Goal: Transaction & Acquisition: Purchase product/service

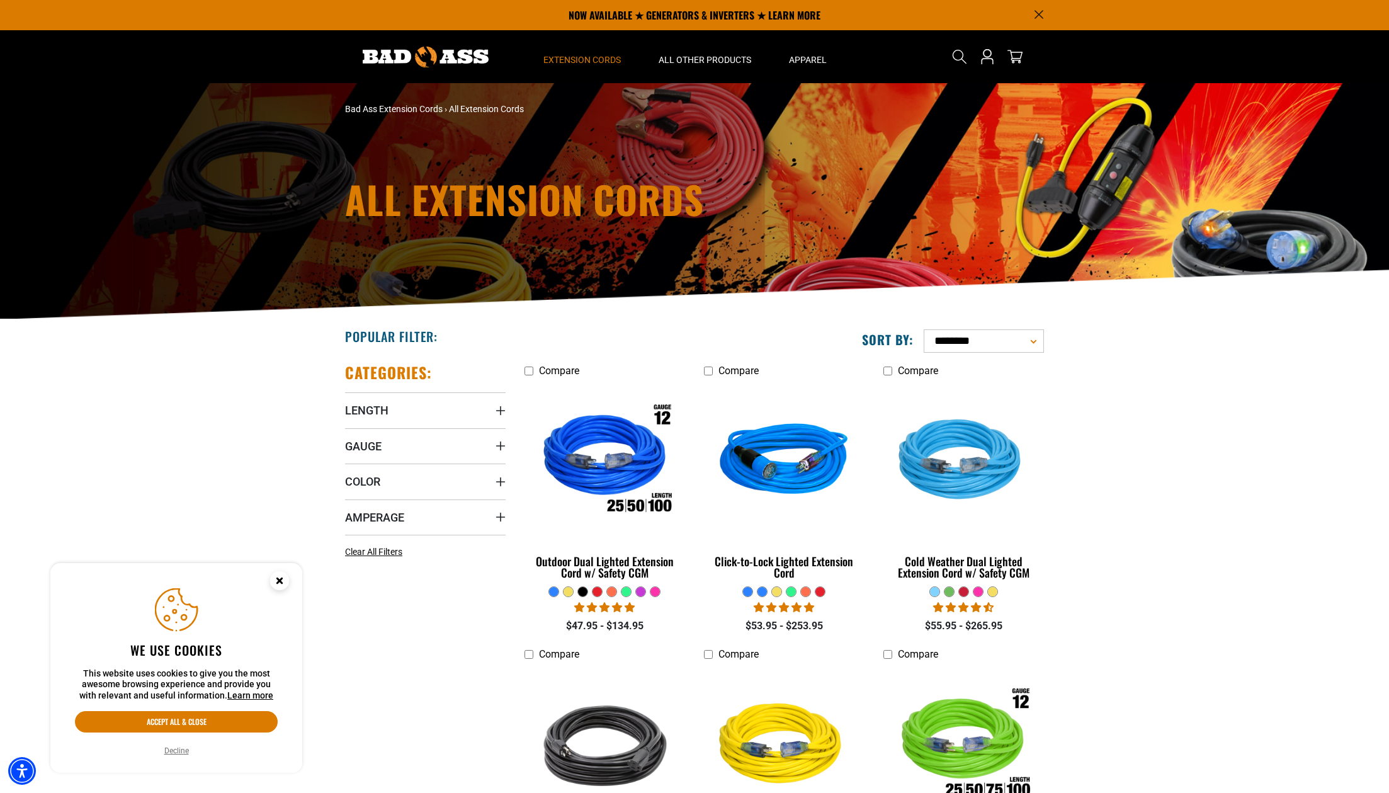
click at [278, 580] on icon "Close this option" at bounding box center [279, 580] width 4 height 4
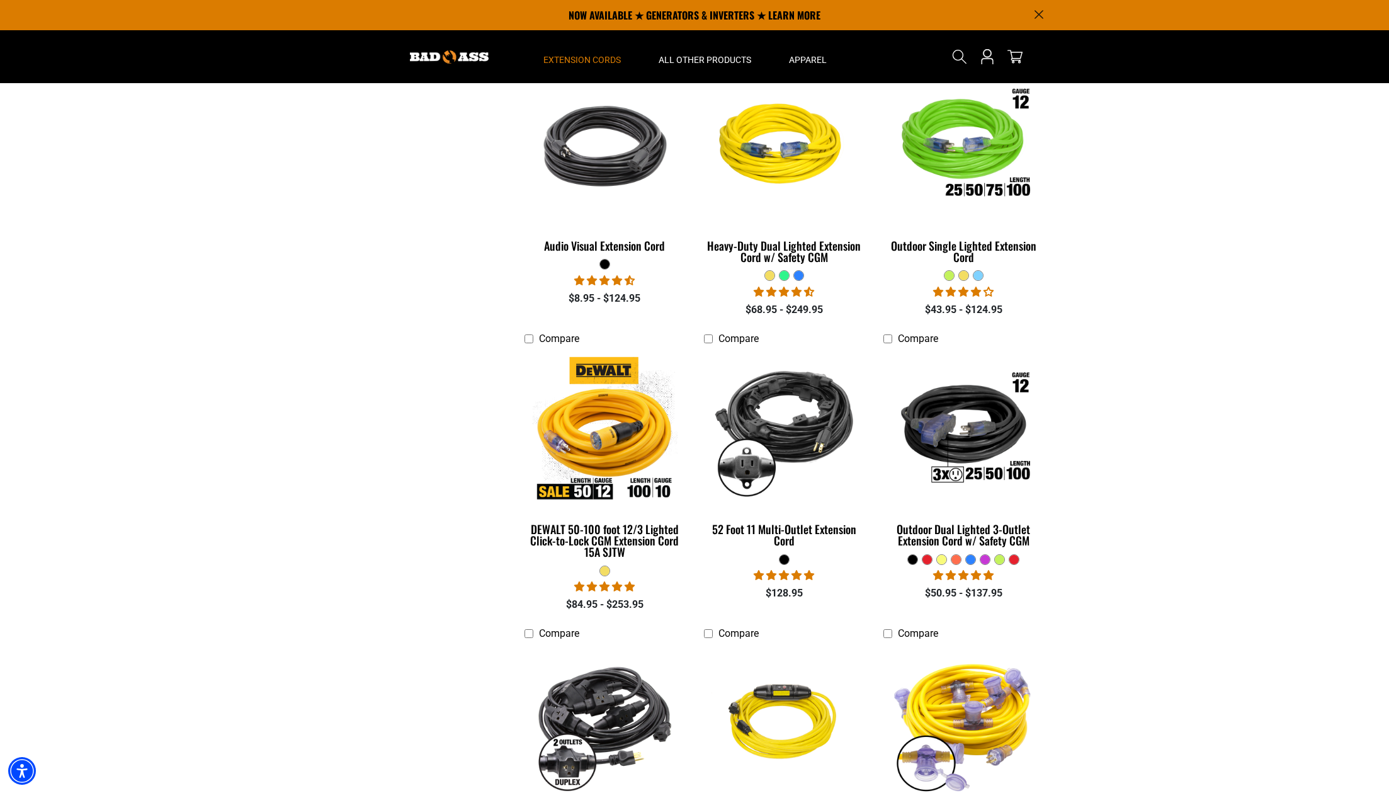
scroll to position [582, 0]
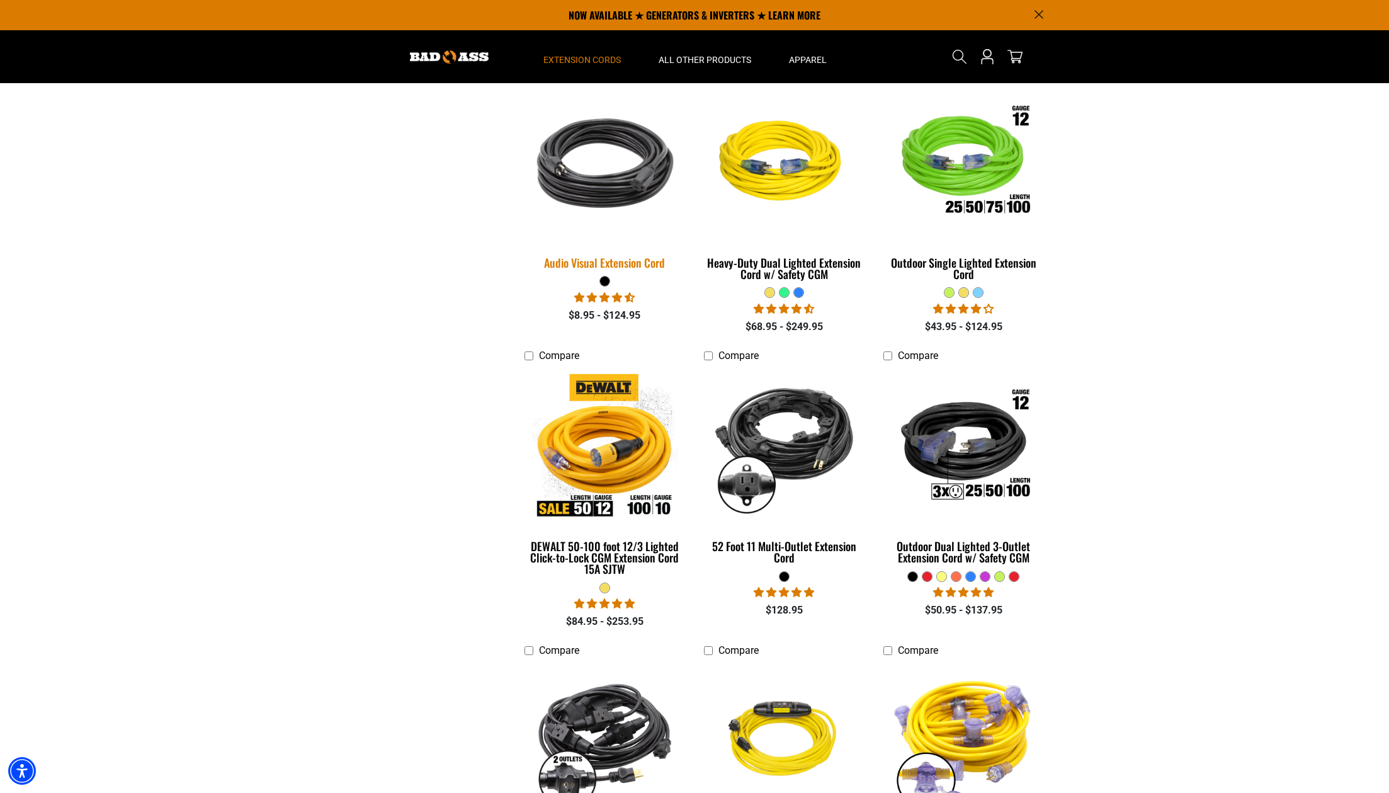
click at [597, 174] on img at bounding box center [605, 162] width 176 height 161
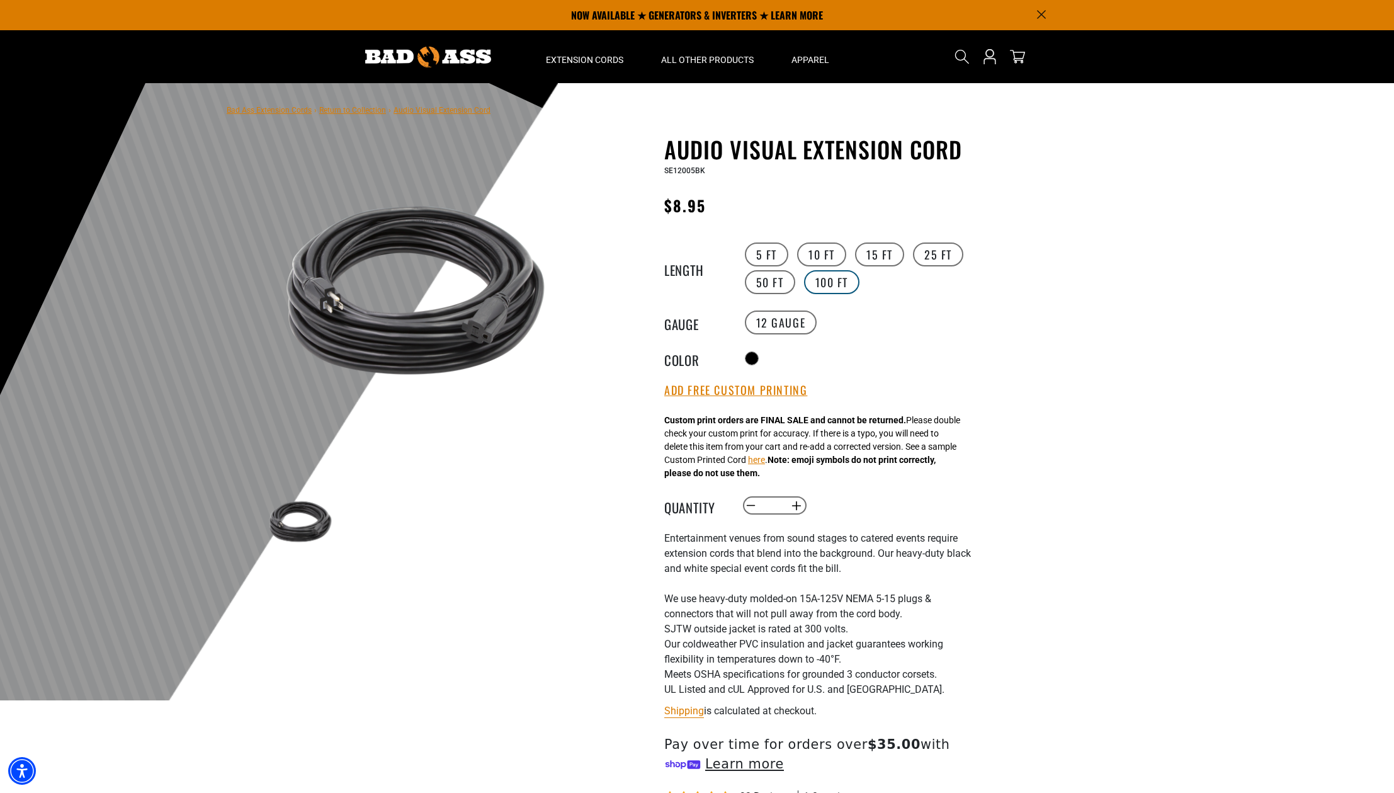
click at [837, 280] on label "100 FT" at bounding box center [832, 282] width 56 height 24
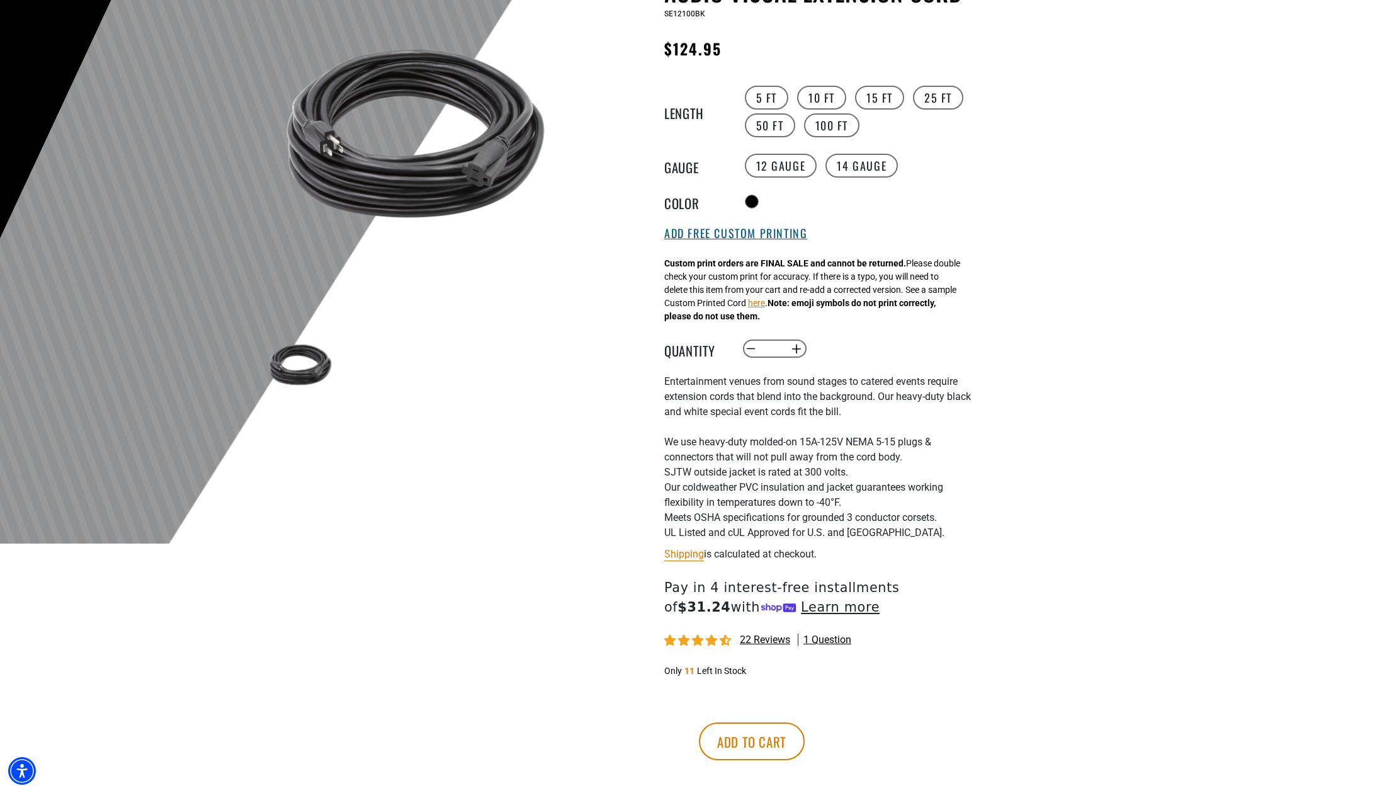
click at [730, 234] on button "Add Free Custom Printing" at bounding box center [735, 234] width 143 height 14
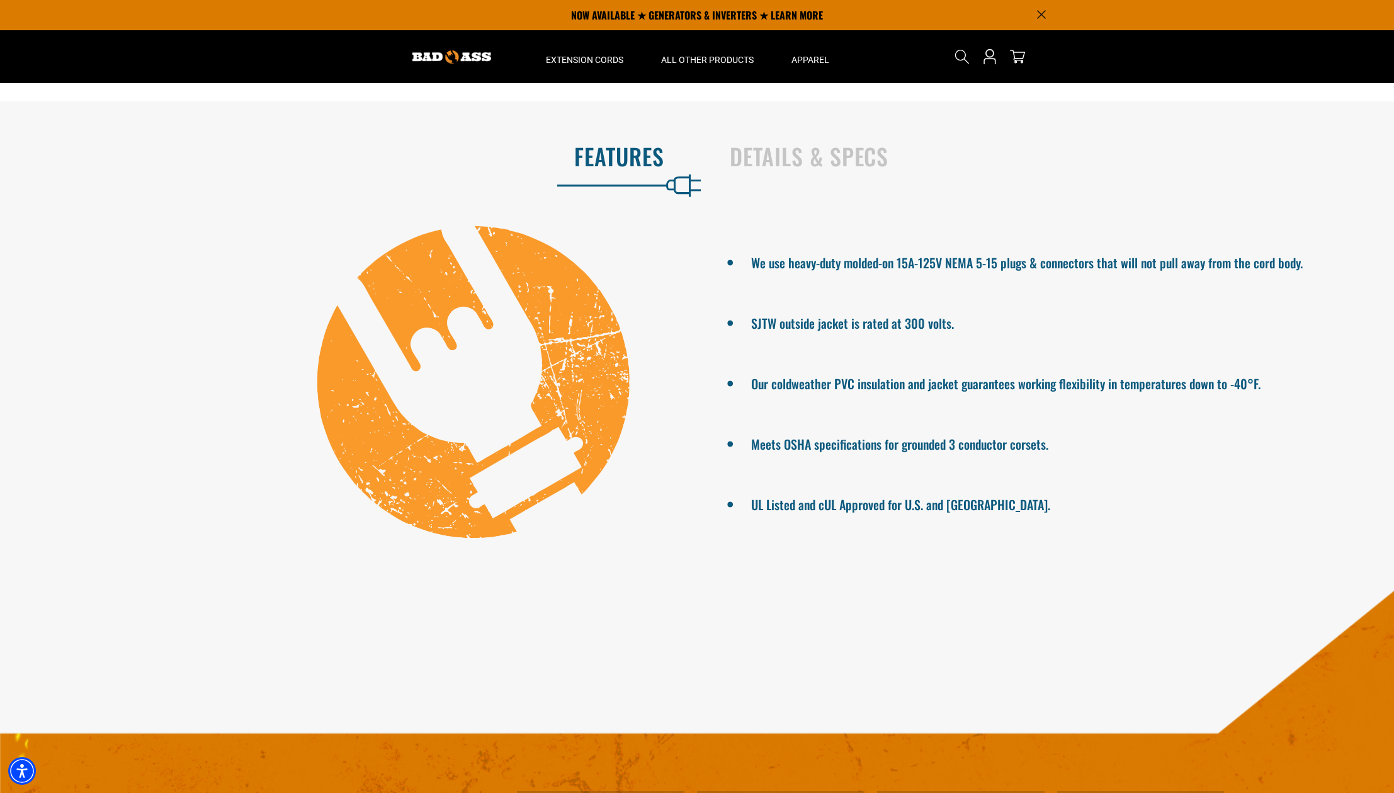
scroll to position [0, 0]
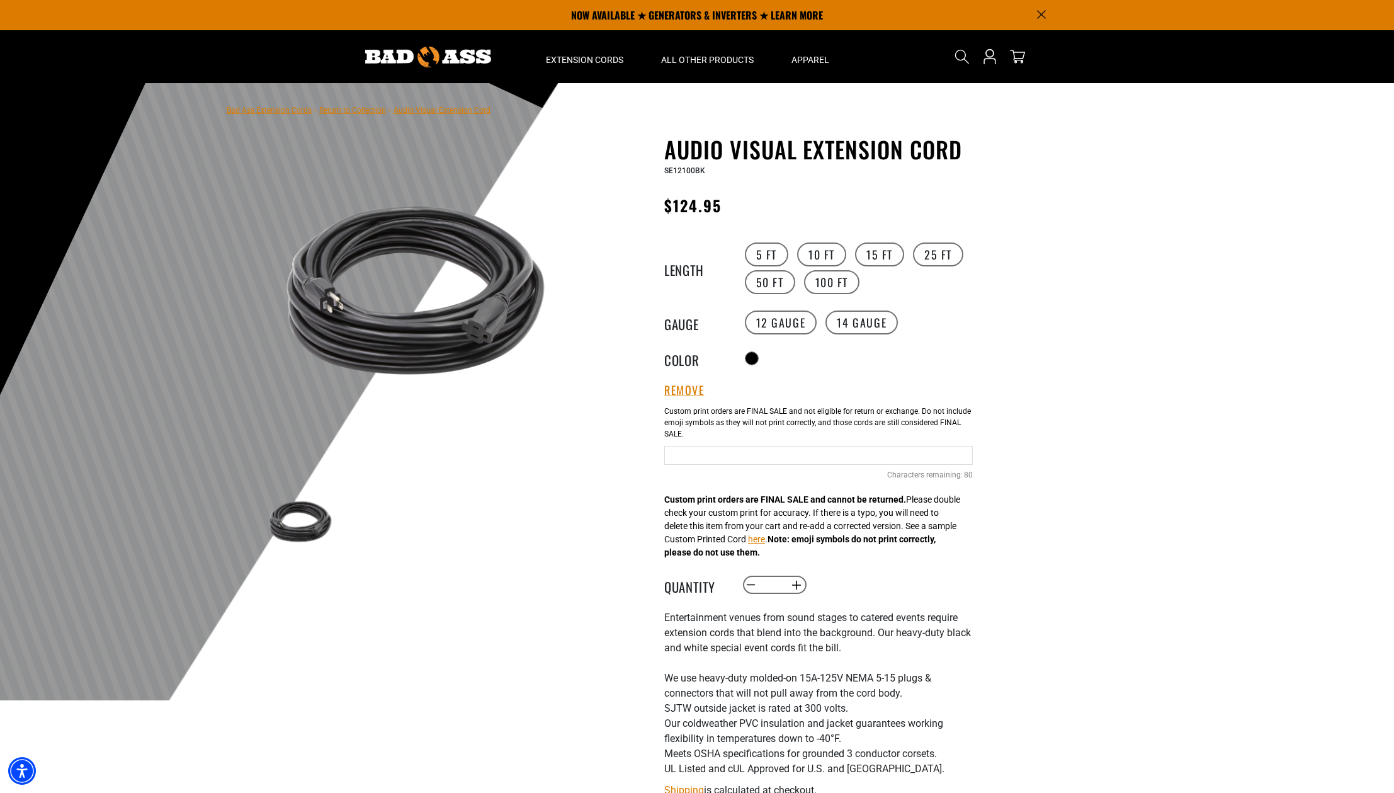
click at [711, 461] on input "Text field" at bounding box center [818, 455] width 308 height 19
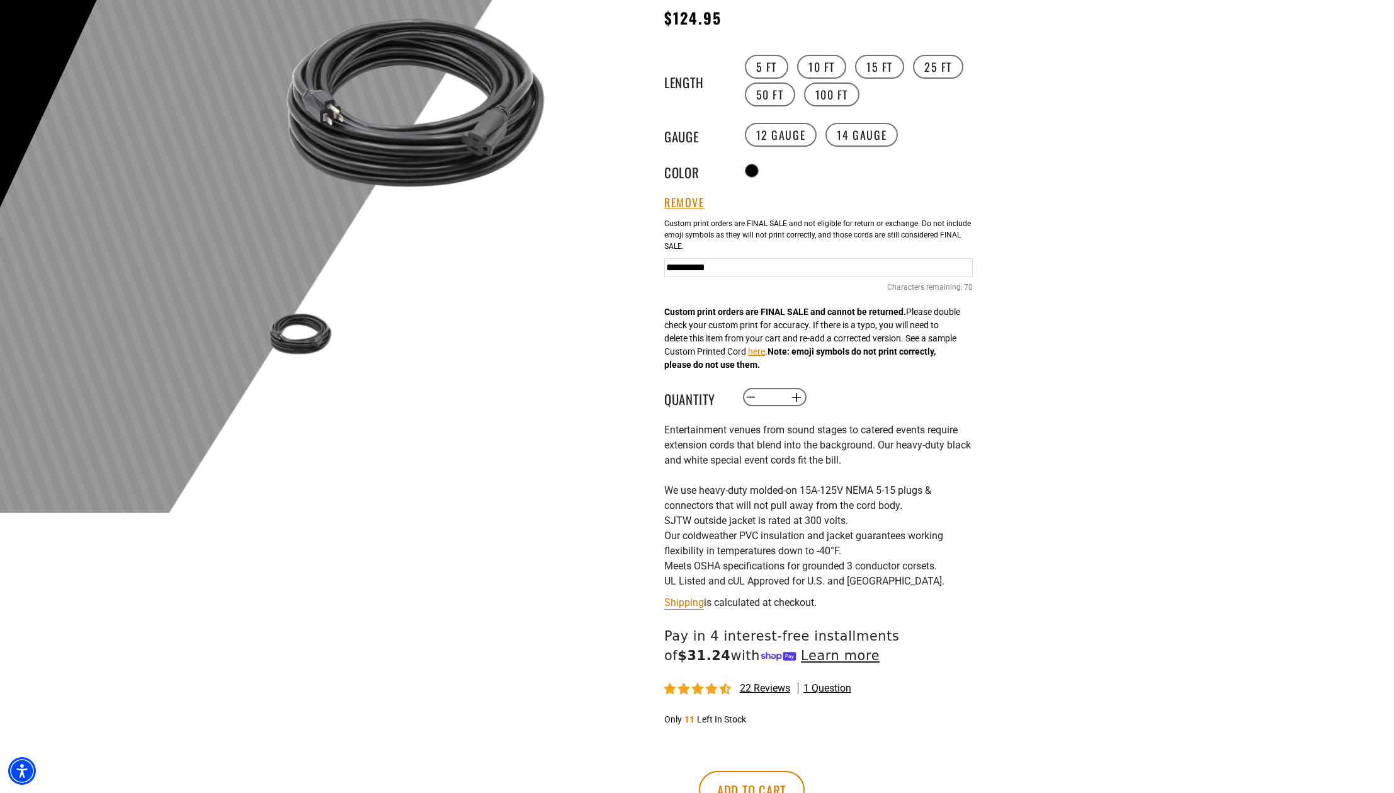
scroll to position [201, 0]
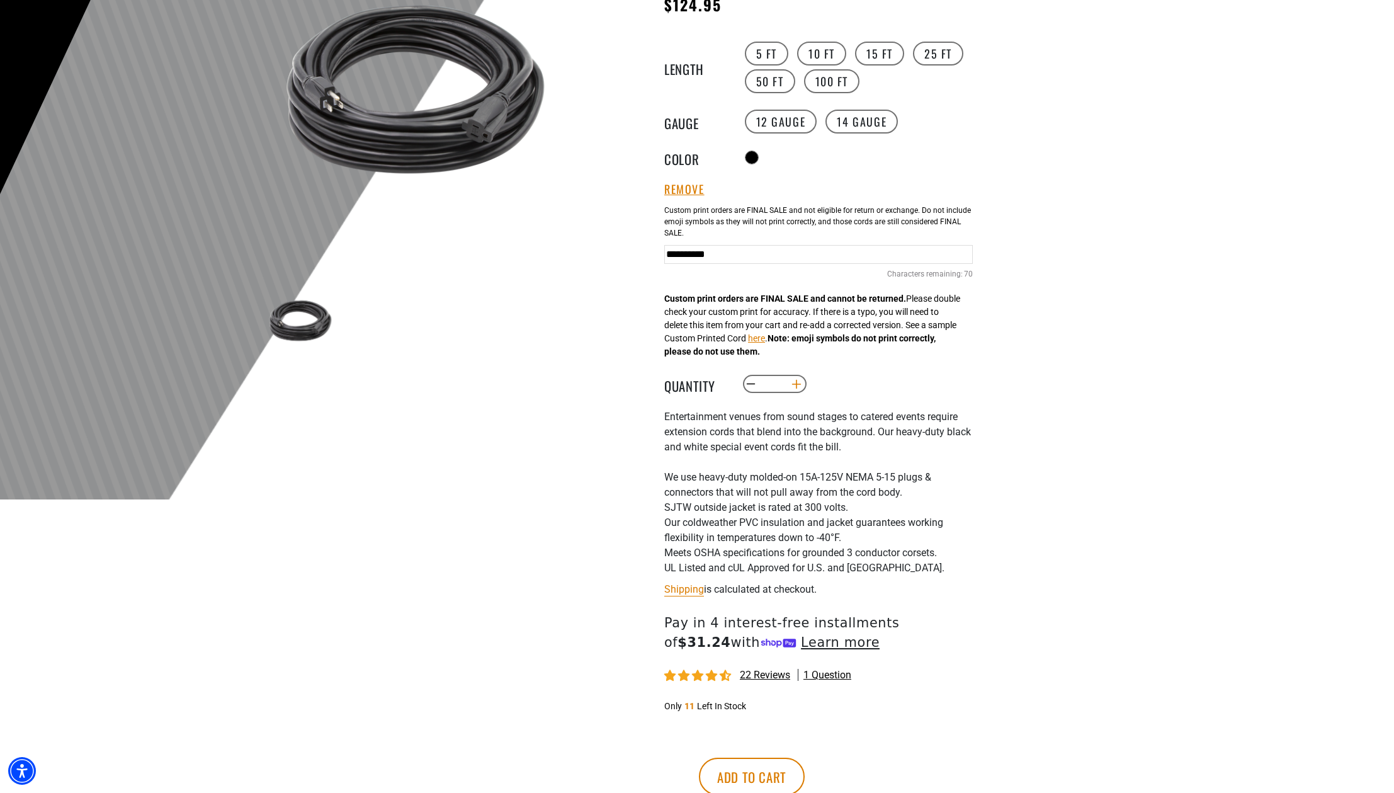
type input "**********"
click at [797, 387] on button "Increase quantity for Audio Visual Extension Cord" at bounding box center [797, 383] width 20 height 21
type input "*"
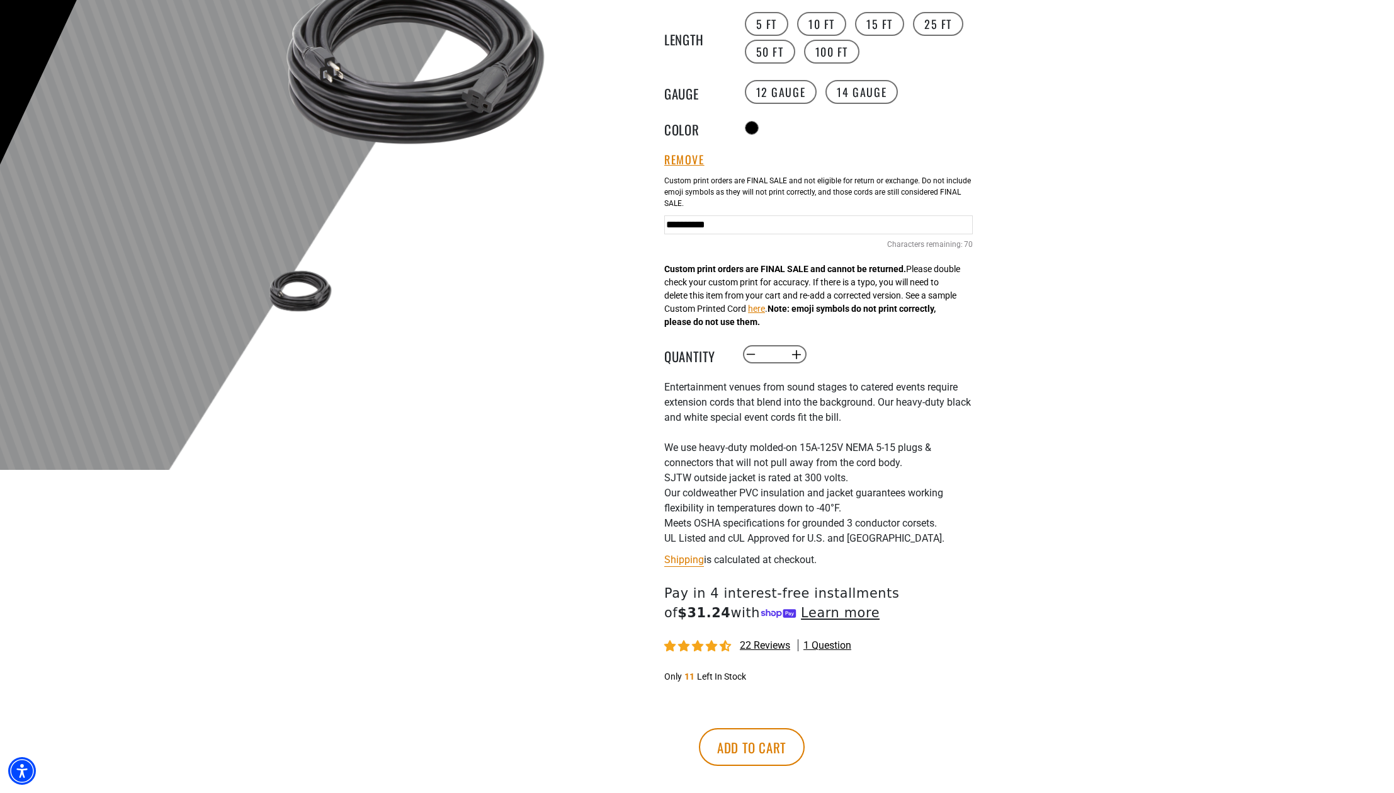
scroll to position [330, 0]
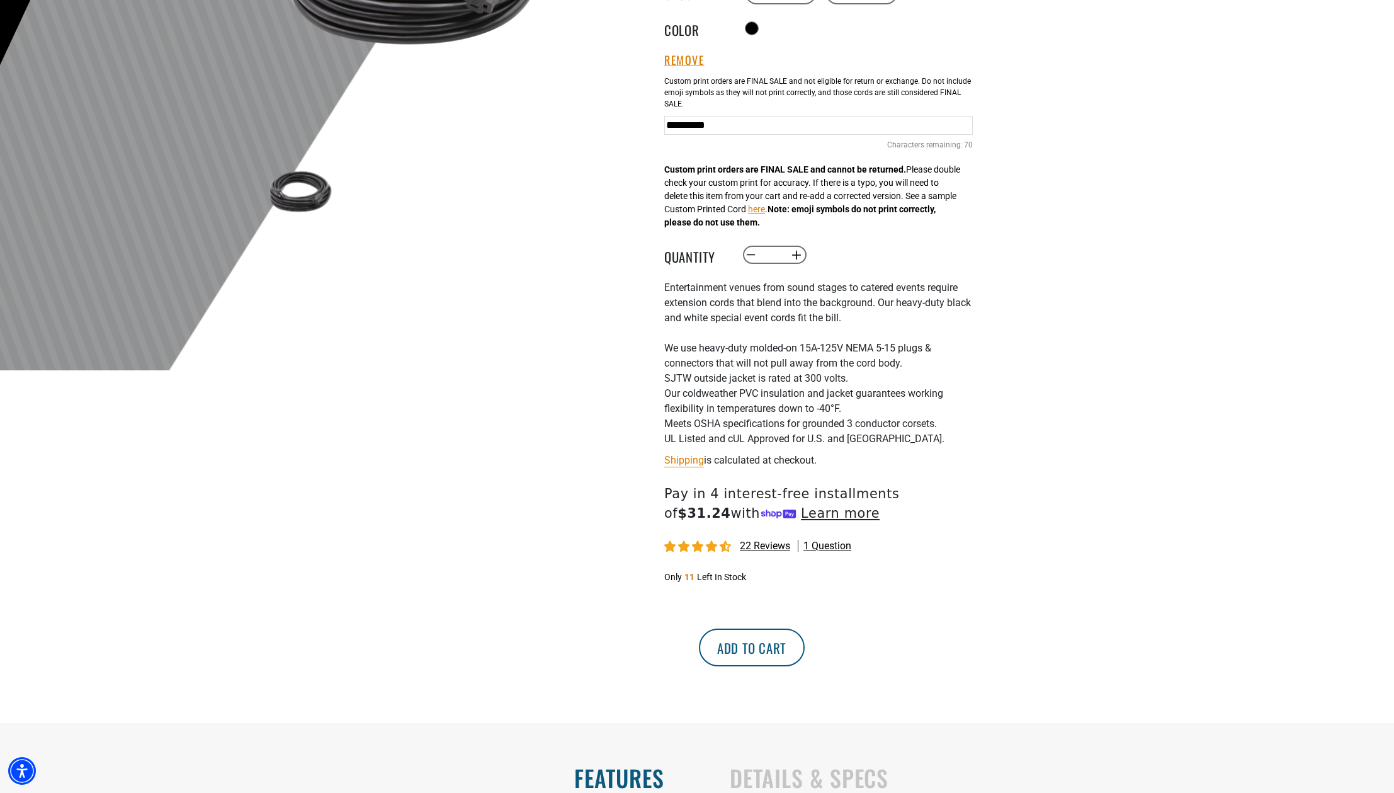
click at [805, 655] on button "Add to cart" at bounding box center [752, 647] width 106 height 38
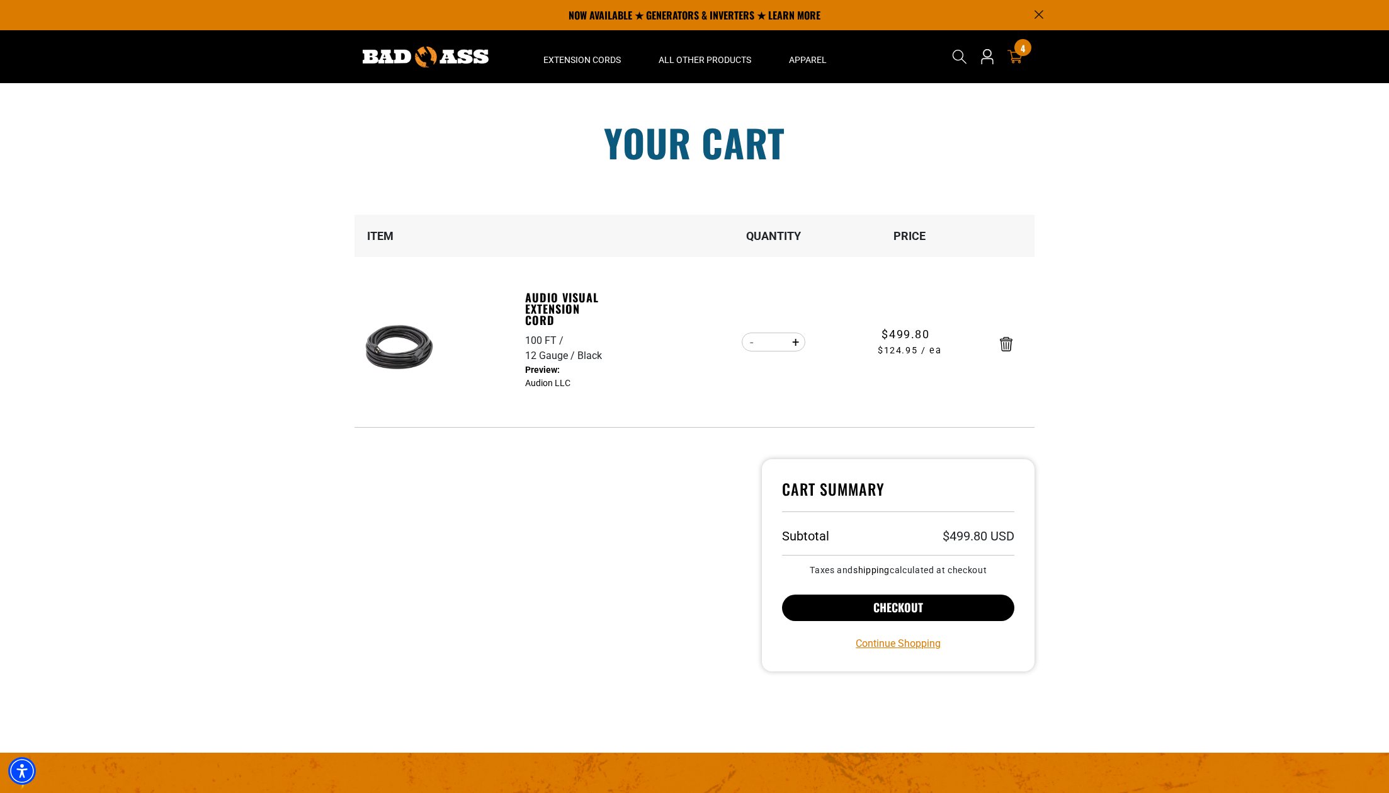
click at [860, 605] on button "Checkout" at bounding box center [898, 607] width 232 height 26
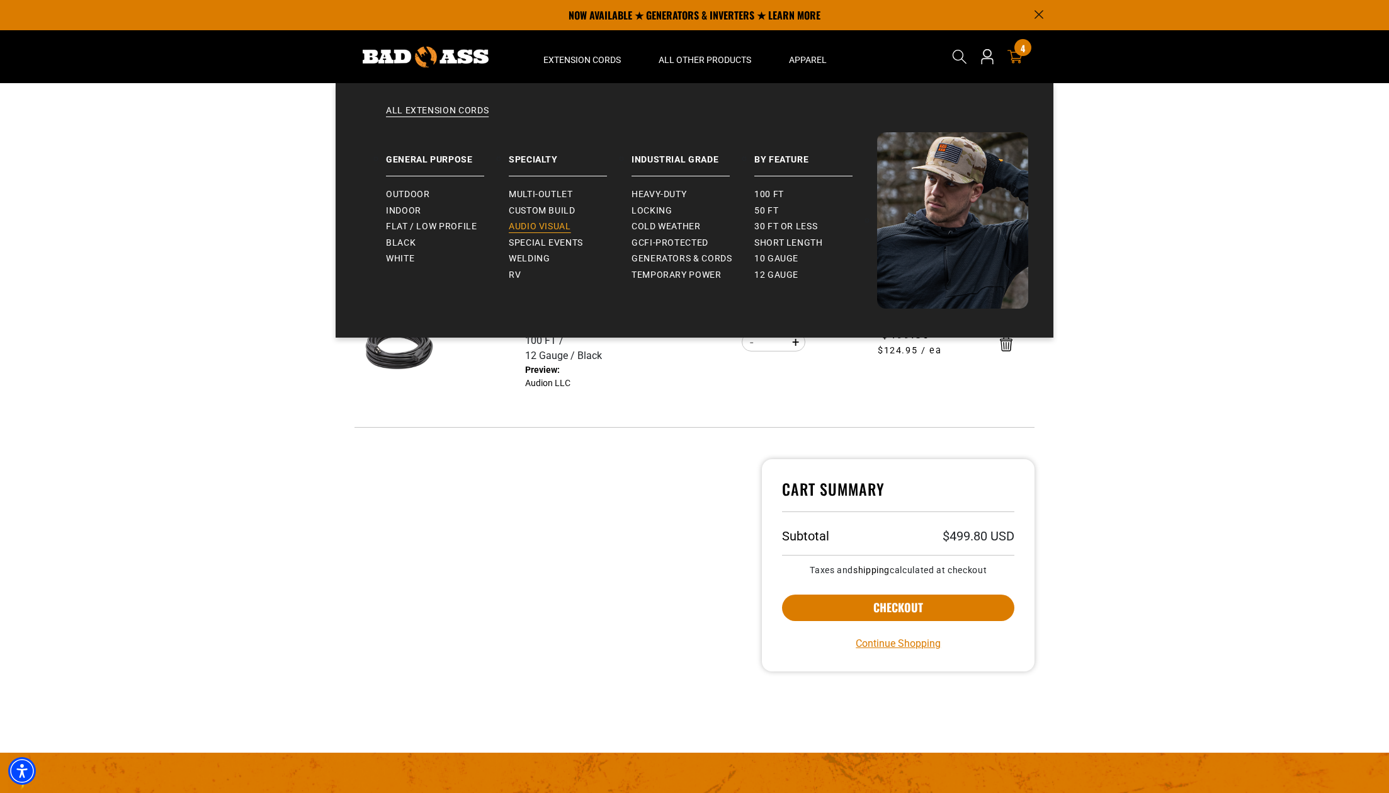
click at [548, 225] on span "Audio Visual" at bounding box center [540, 226] width 62 height 11
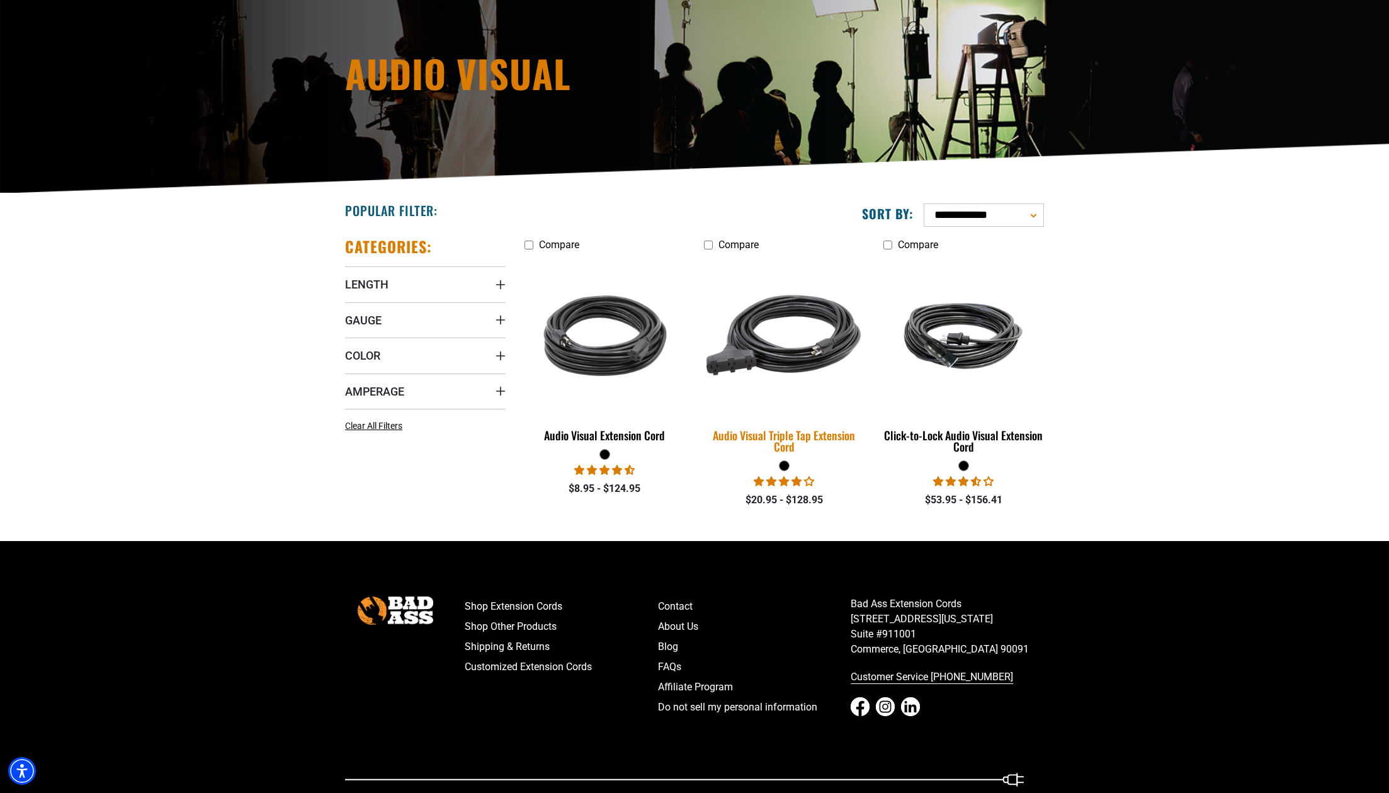
scroll to position [174, 0]
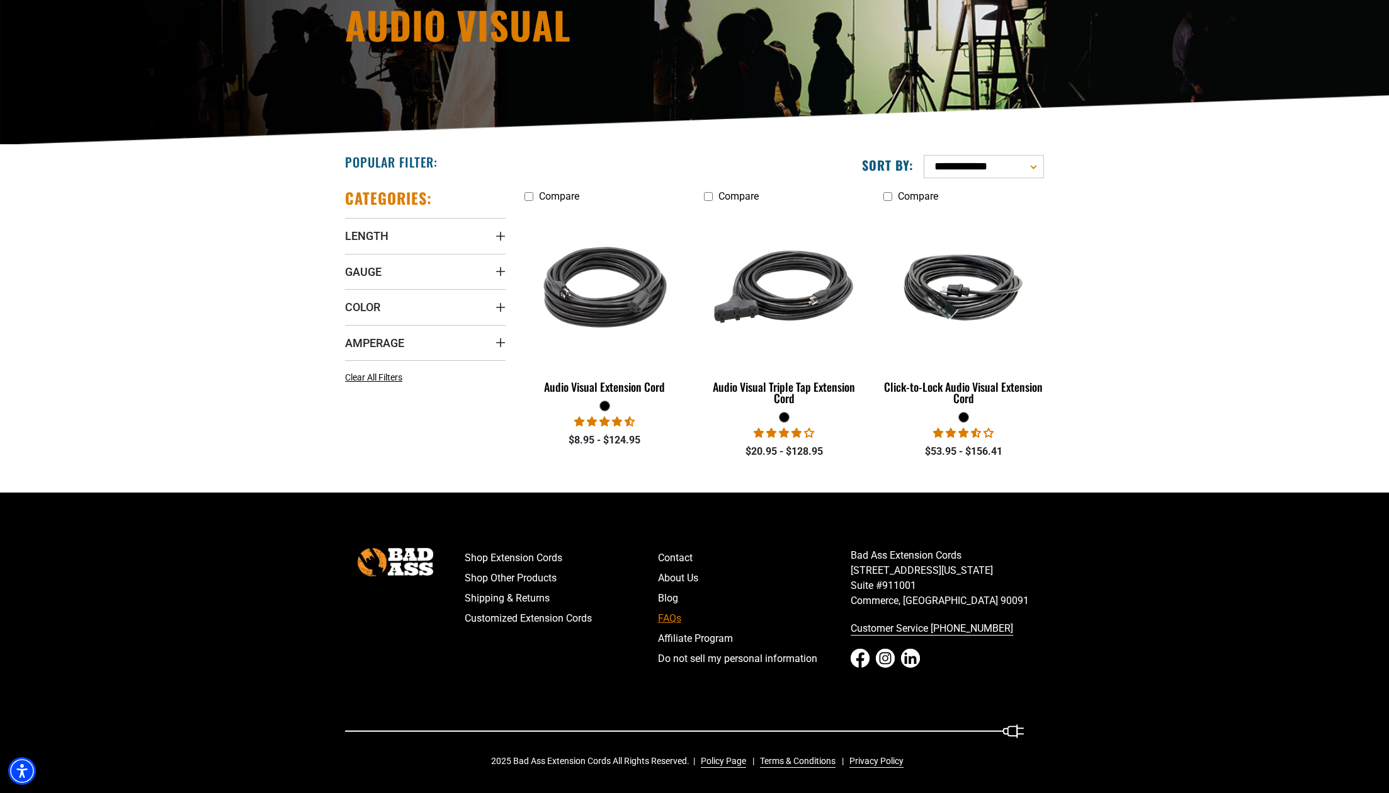
click at [677, 619] on link "FAQs" at bounding box center [754, 618] width 193 height 20
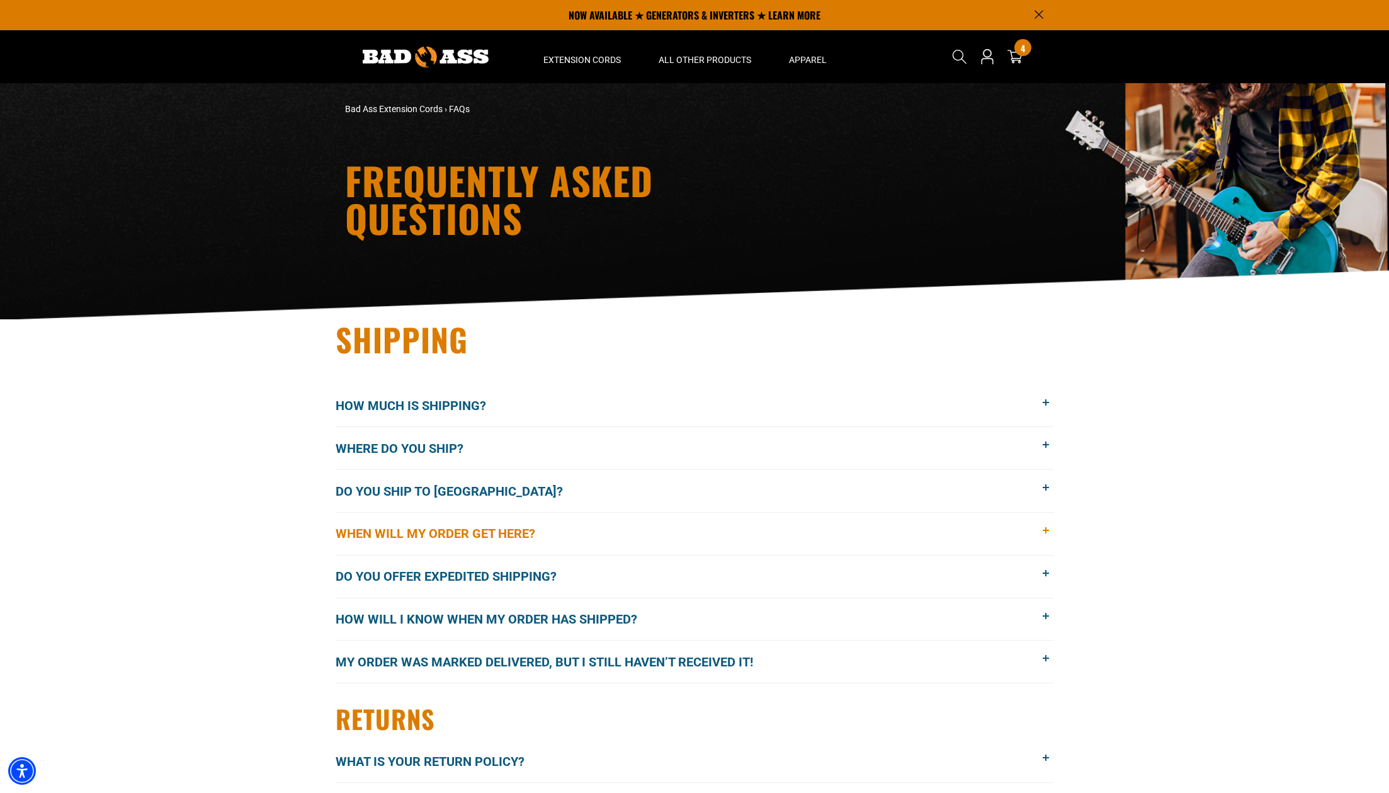
click at [641, 539] on button "When will my order get here?" at bounding box center [695, 533] width 718 height 42
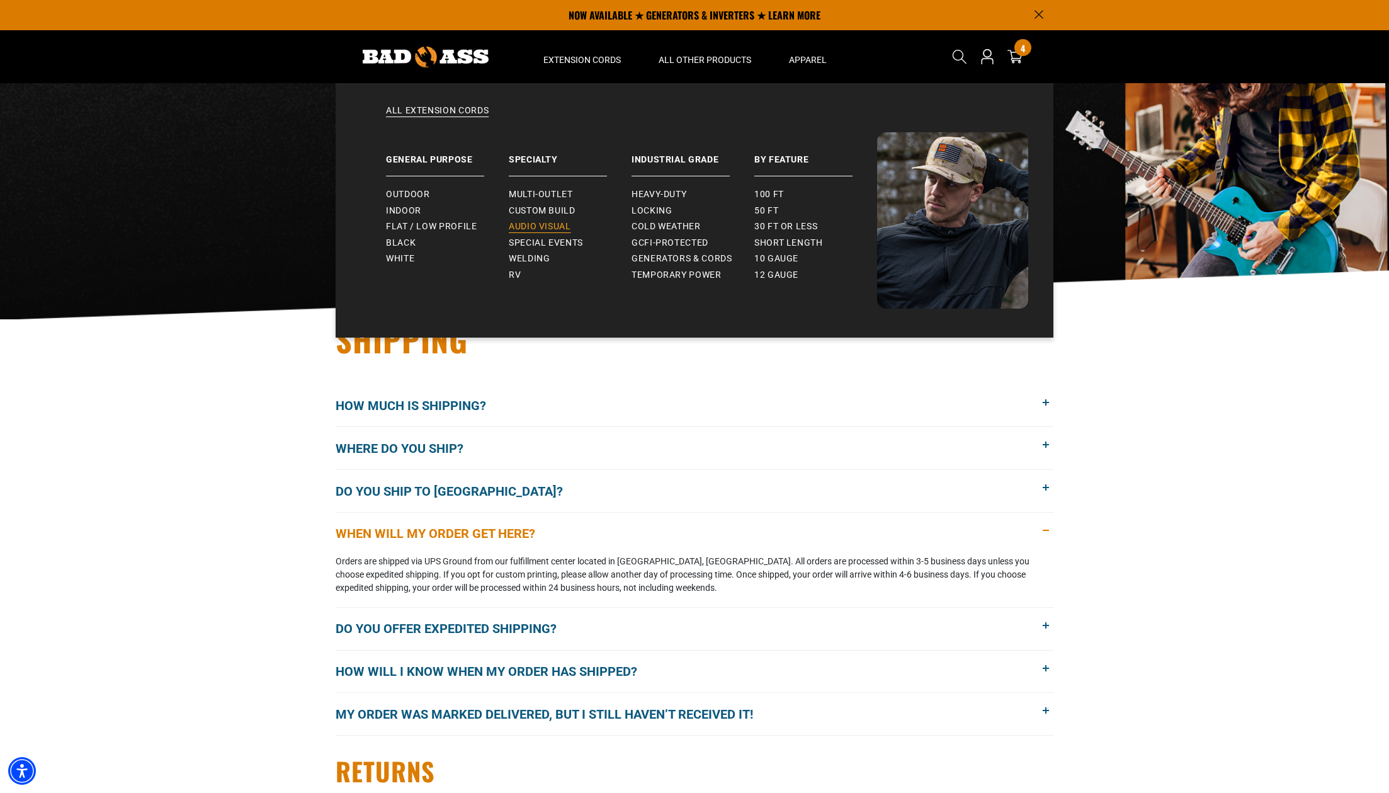
click at [573, 222] on link "Audio Visual" at bounding box center [570, 226] width 123 height 16
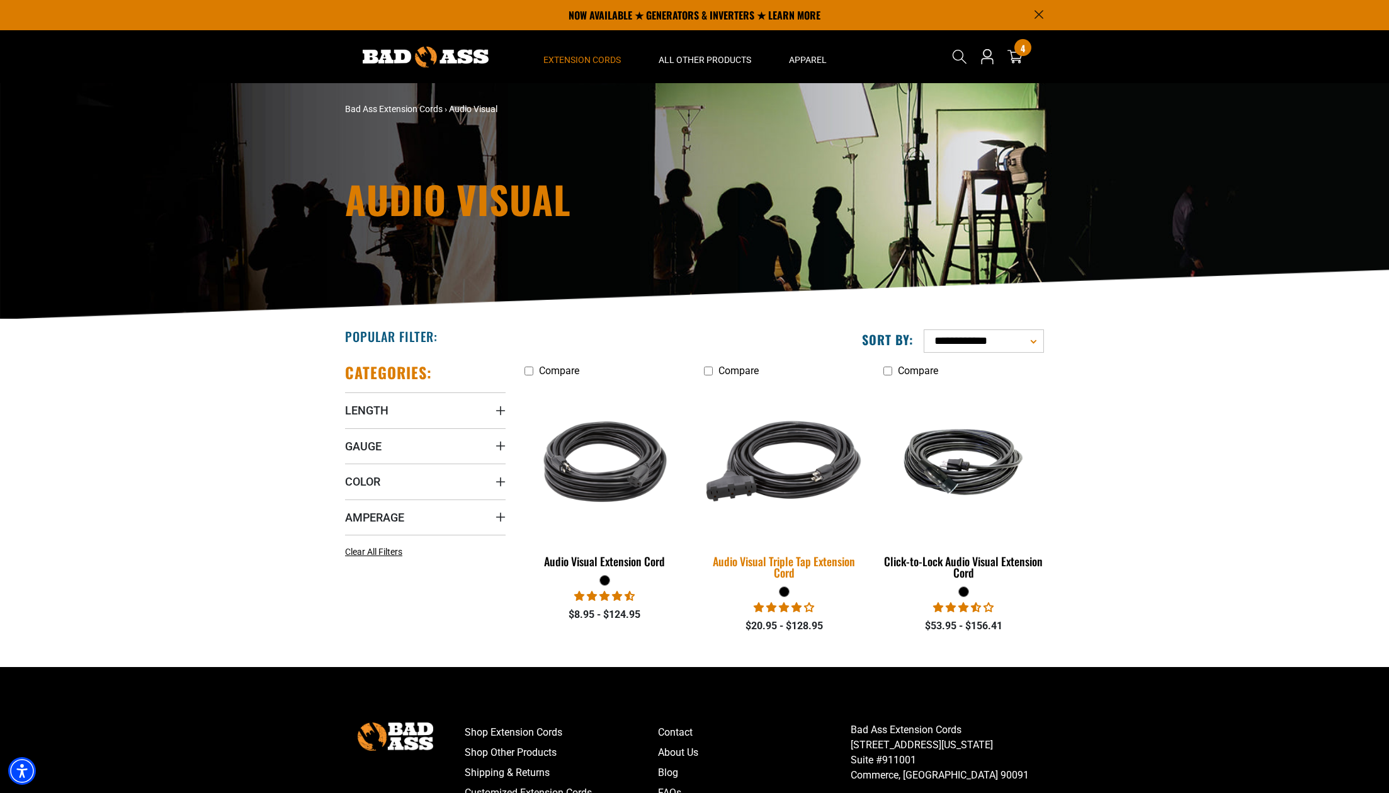
click at [816, 475] on img at bounding box center [784, 461] width 176 height 161
